Goal: Task Accomplishment & Management: Use online tool/utility

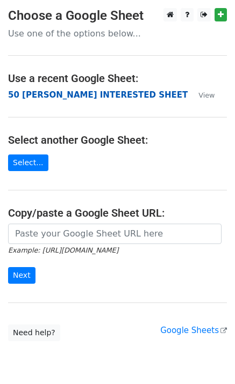
click at [43, 95] on strong "50 [PERSON_NAME] INTERESTED SHEET" at bounding box center [97, 95] width 179 height 10
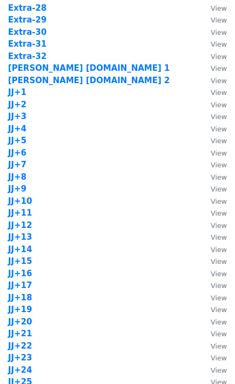
scroll to position [859, 0]
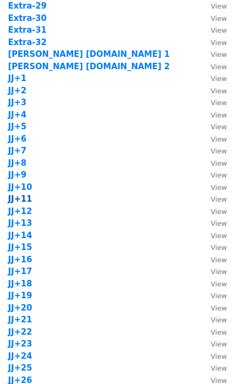
click at [23, 199] on strong "JJ+11" at bounding box center [20, 199] width 24 height 10
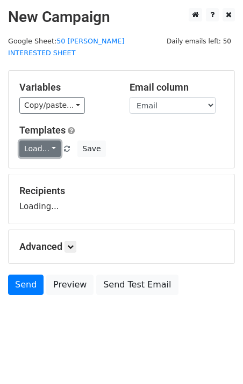
click at [39, 143] on link "Load..." at bounding box center [39, 149] width 41 height 17
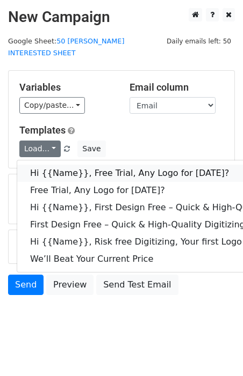
click at [61, 165] on link "Hi {{Name}}, Free Trial, Any Logo for today?" at bounding box center [171, 173] width 308 height 17
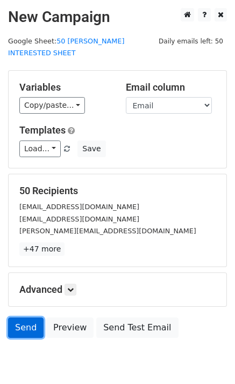
click at [27, 318] on link "Send" at bounding box center [25, 328] width 35 height 20
